Goal: Participate in discussion: Engage in conversation with other users on a specific topic

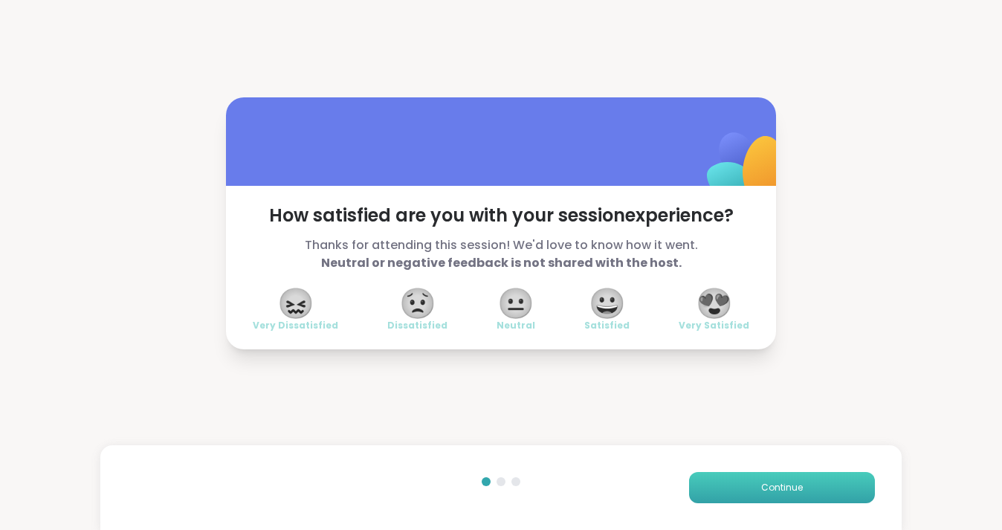
click at [764, 494] on span "Continue" at bounding box center [782, 487] width 42 height 13
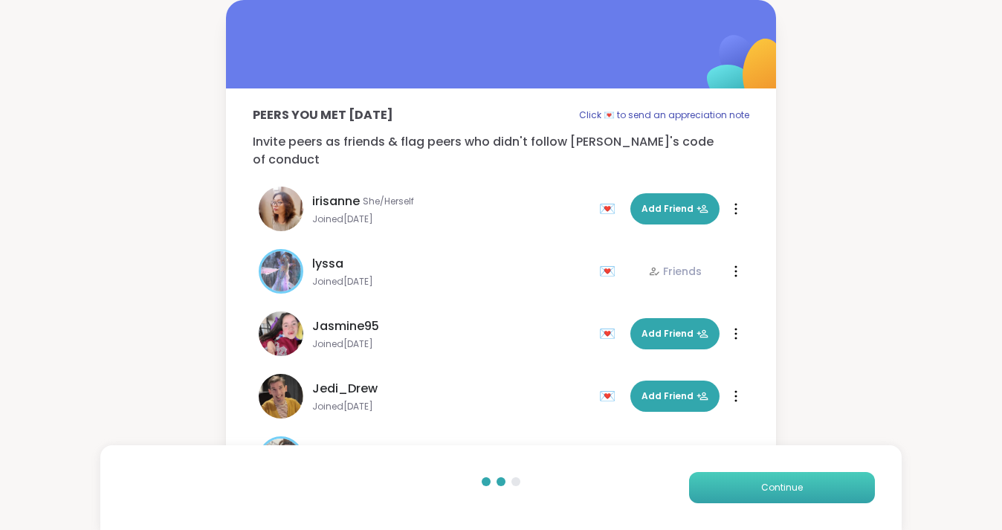
click at [745, 499] on button "Continue" at bounding box center [782, 487] width 186 height 31
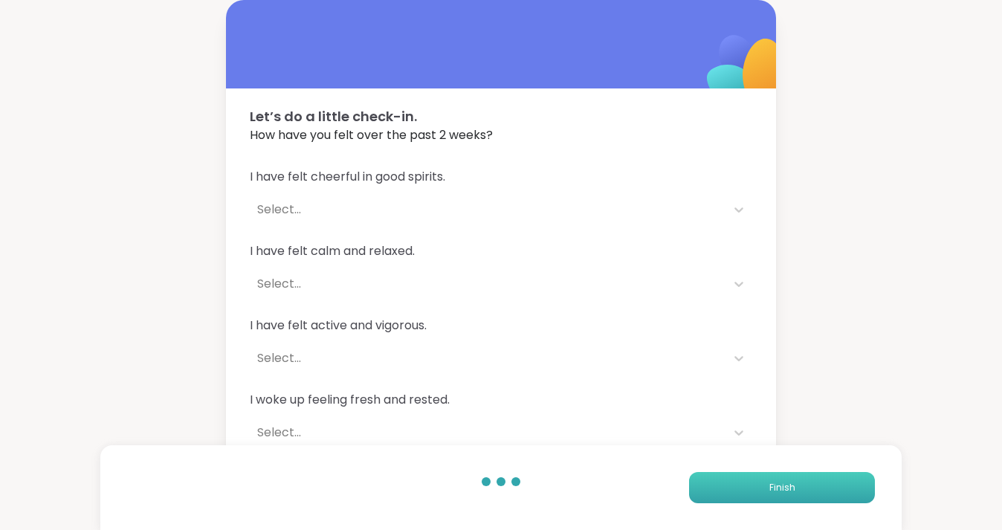
click at [745, 499] on button "Finish" at bounding box center [782, 487] width 186 height 31
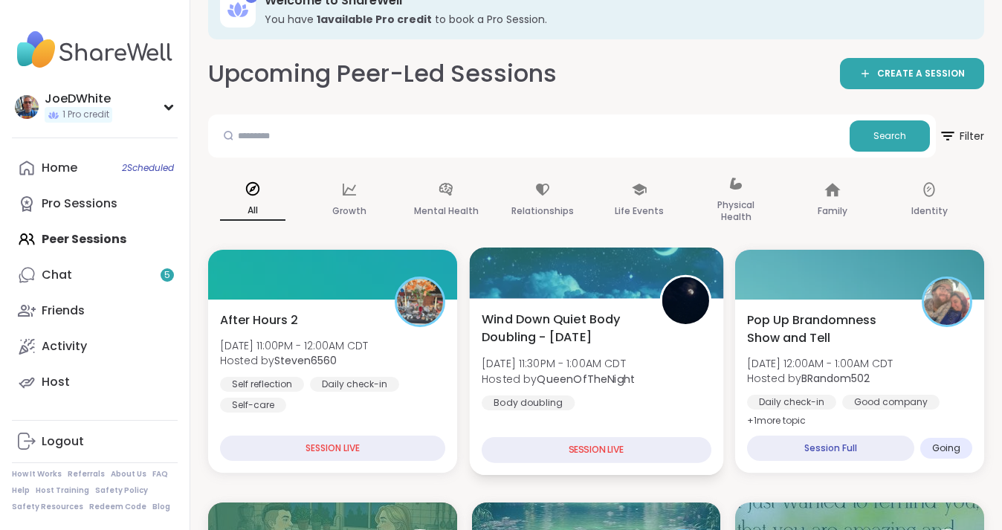
scroll to position [38, 0]
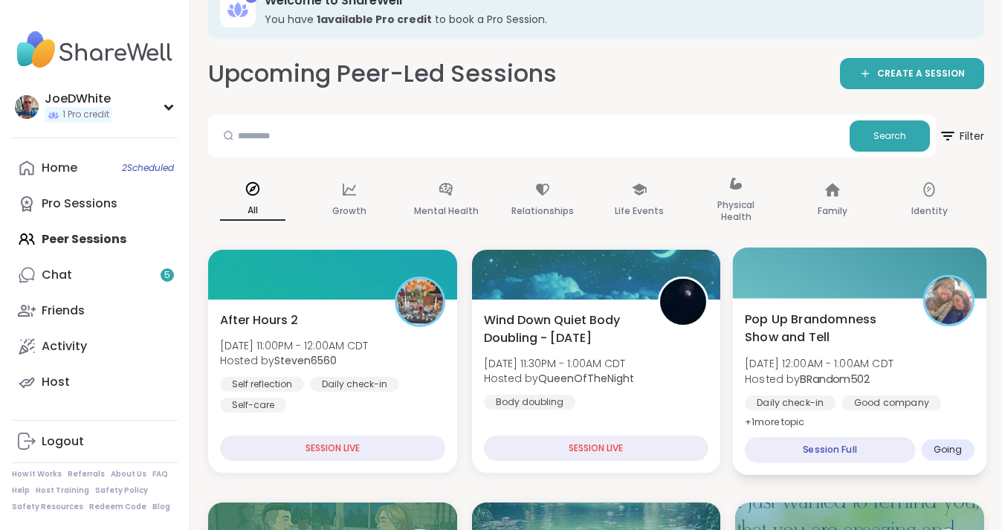
click at [908, 340] on div "Pop Up Brandomness Show and Tell [DATE] 12:00AM - 1:00AM CDT Hosted by BRandom5…" at bounding box center [860, 370] width 230 height 121
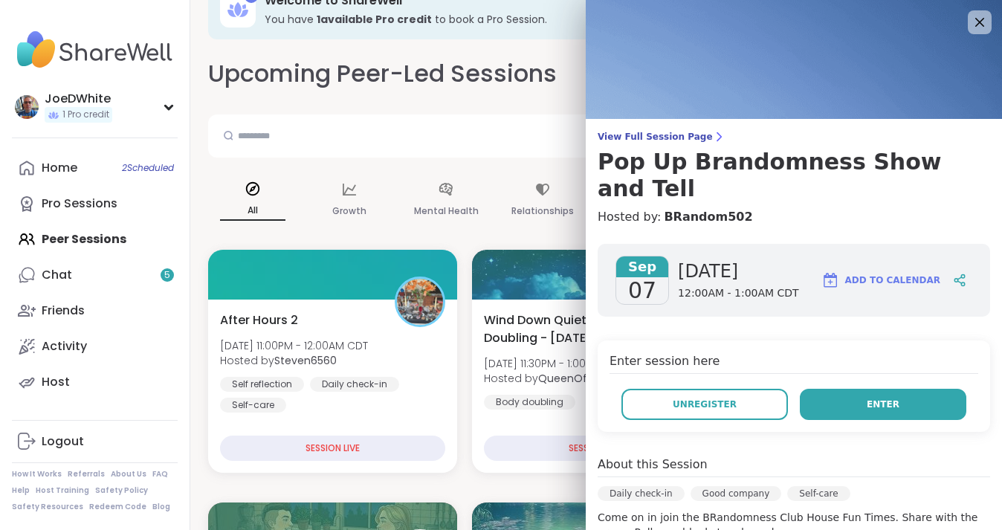
click at [853, 389] on button "Enter" at bounding box center [883, 404] width 167 height 31
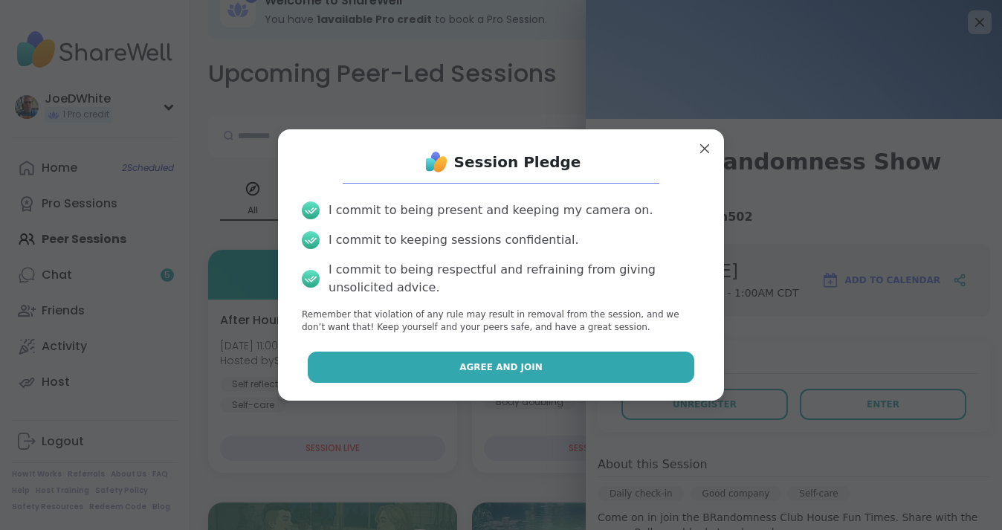
click at [644, 371] on button "Agree and Join" at bounding box center [501, 367] width 387 height 31
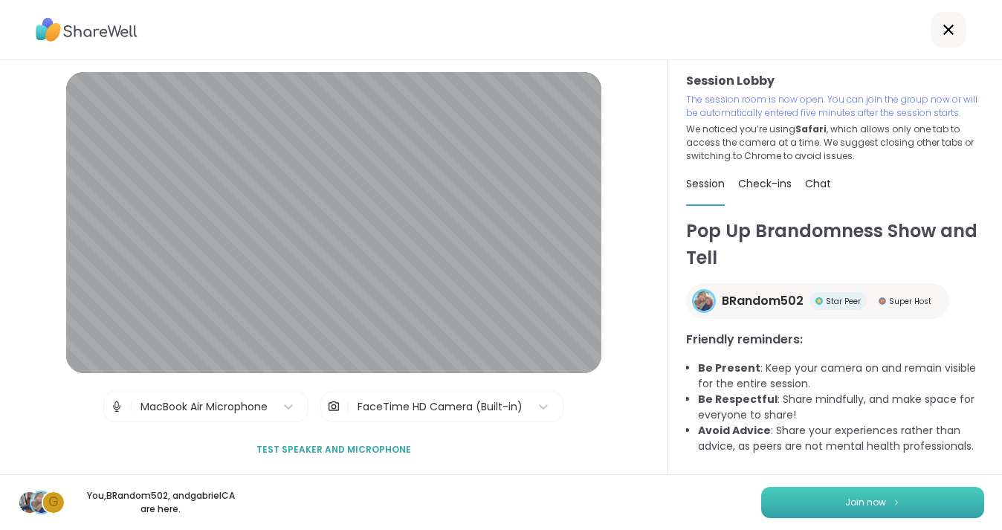
click at [824, 511] on button "Join now" at bounding box center [872, 502] width 223 height 31
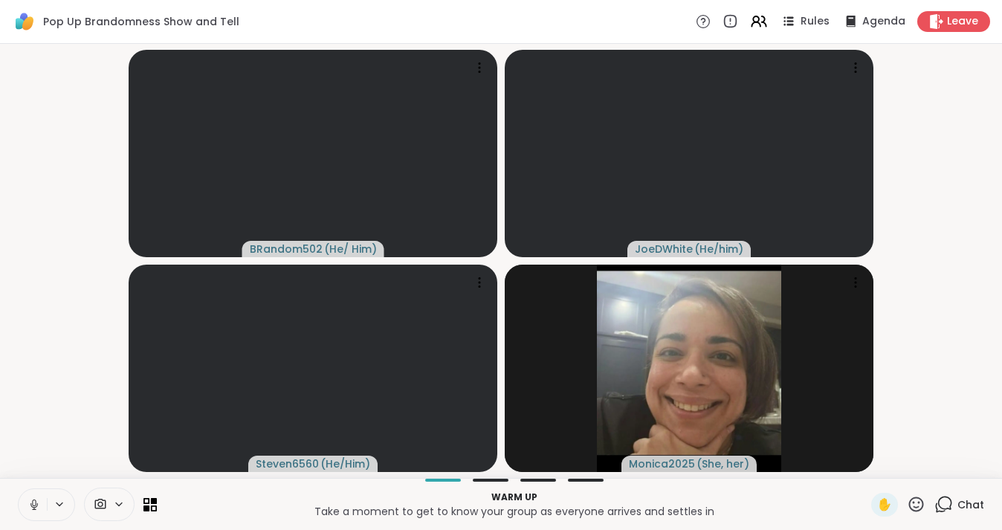
click at [39, 493] on button at bounding box center [33, 504] width 28 height 31
